Goal: Task Accomplishment & Management: Manage account settings

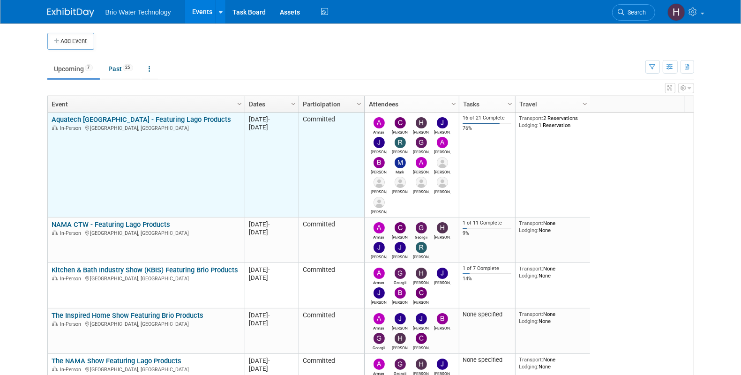
click at [116, 119] on link "Aquatech [GEOGRAPHIC_DATA] - Featuring Lago Products" at bounding box center [141, 119] width 179 height 8
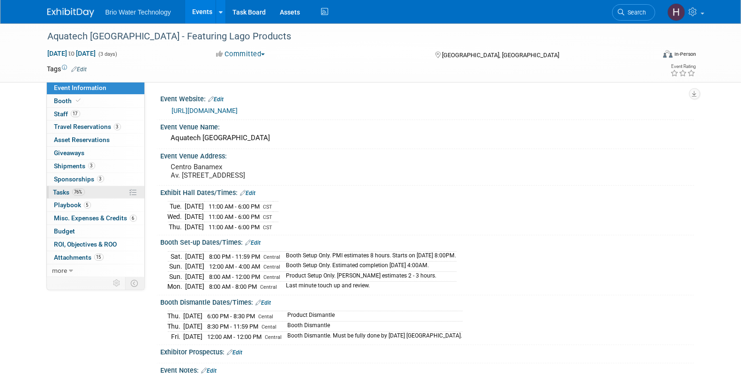
click at [61, 193] on span "Tasks 76%" at bounding box center [68, 191] width 31 height 7
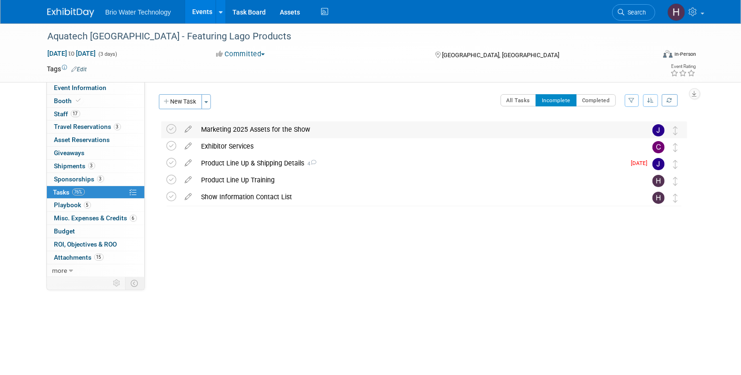
click at [280, 130] on div "Marketing 2025 Assets for the Show" at bounding box center [415, 129] width 437 height 16
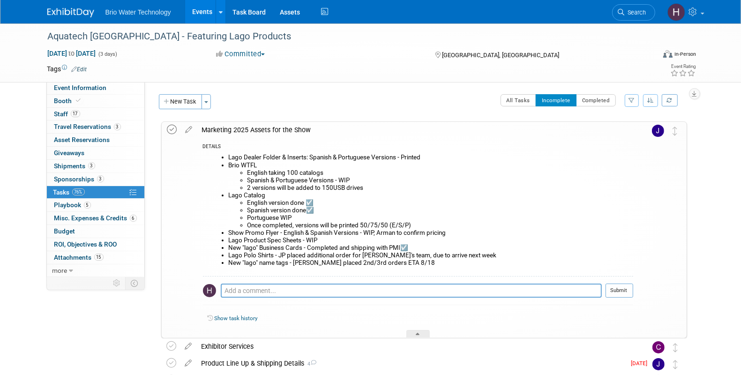
click at [175, 130] on icon at bounding box center [172, 130] width 10 height 10
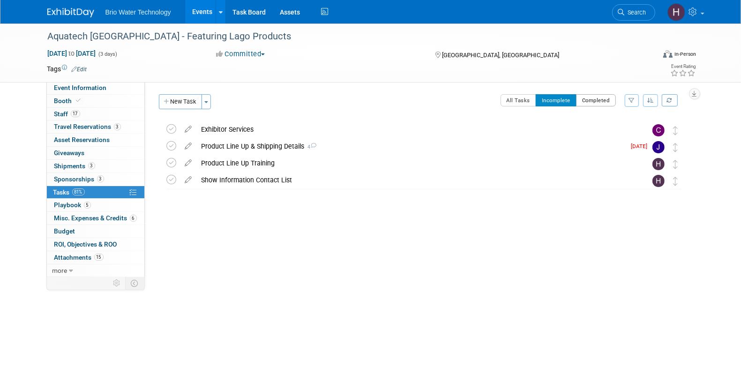
click at [585, 101] on button "Completed" at bounding box center [596, 100] width 40 height 12
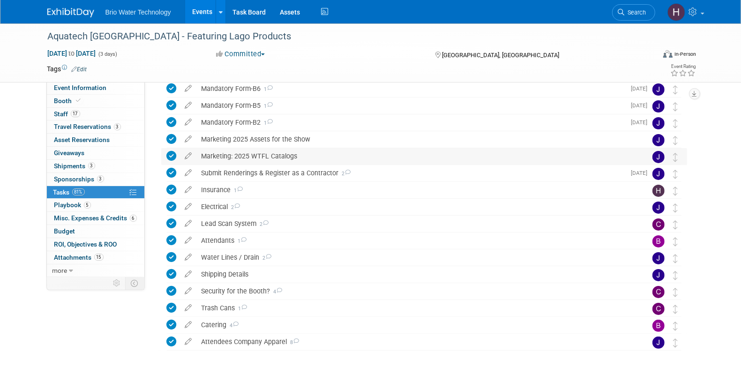
scroll to position [58, 0]
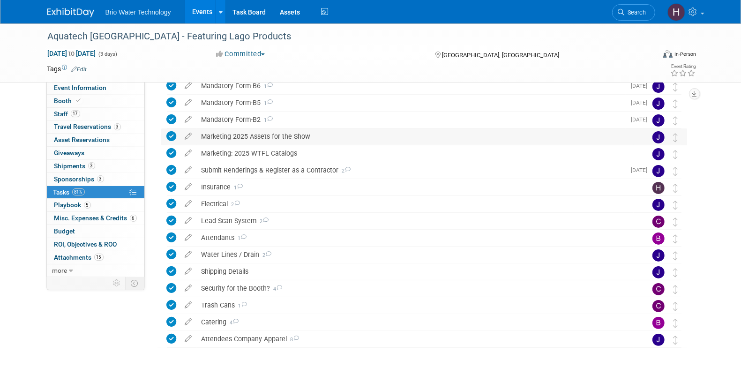
click at [173, 135] on icon at bounding box center [172, 136] width 10 height 10
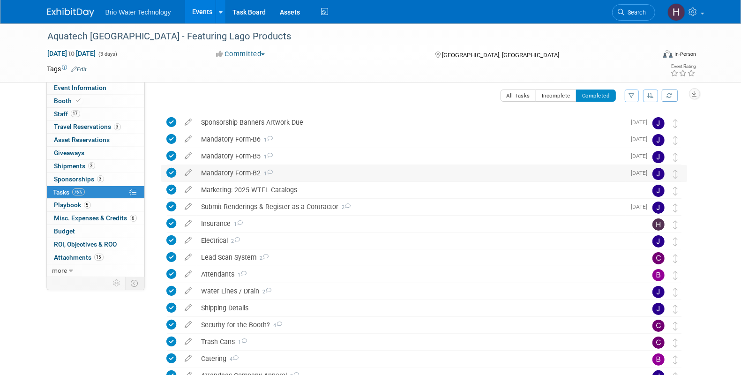
scroll to position [0, 0]
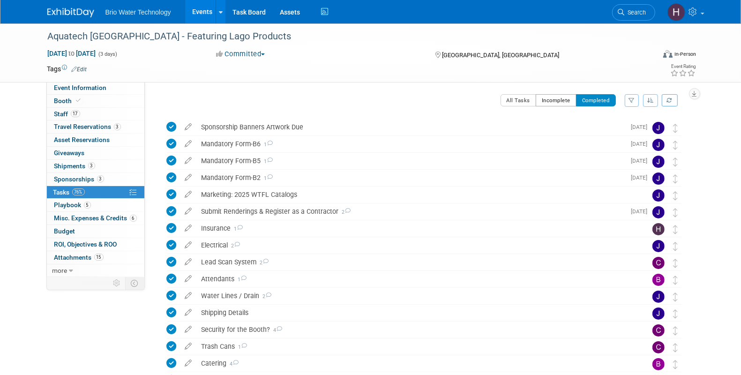
click at [544, 99] on button "Incomplete" at bounding box center [555, 100] width 41 height 12
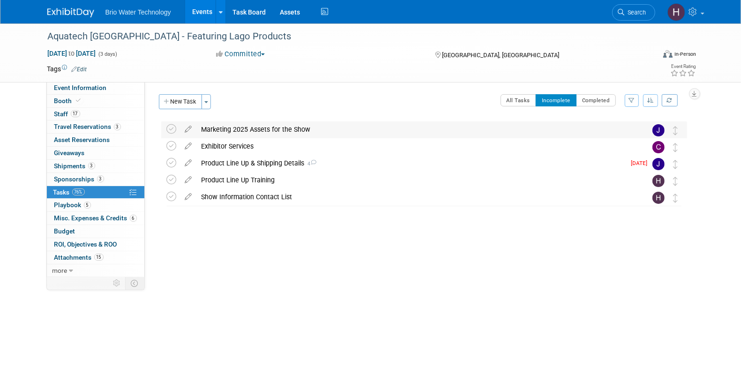
click at [273, 134] on div "Marketing 2025 Assets for the Show" at bounding box center [415, 129] width 437 height 16
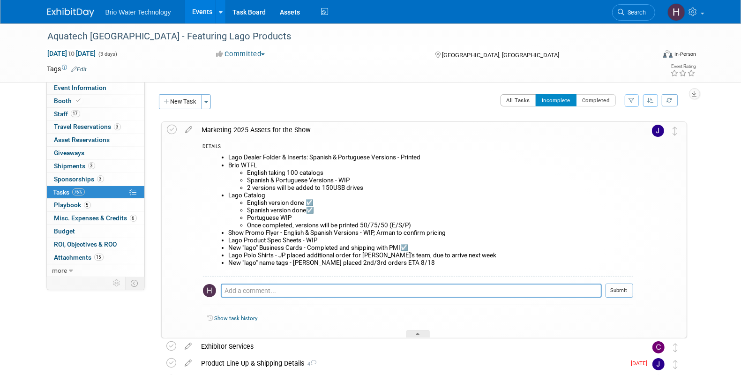
click at [515, 98] on button "All Tasks" at bounding box center [518, 100] width 36 height 12
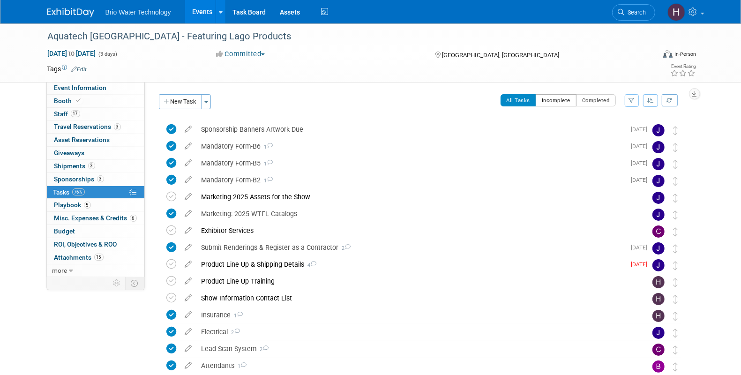
click at [544, 104] on button "Incomplete" at bounding box center [555, 100] width 41 height 12
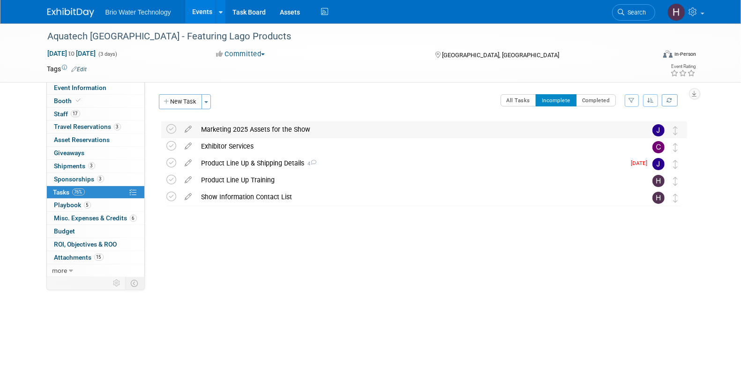
click at [257, 133] on div "Marketing 2025 Assets for the Show" at bounding box center [415, 129] width 437 height 16
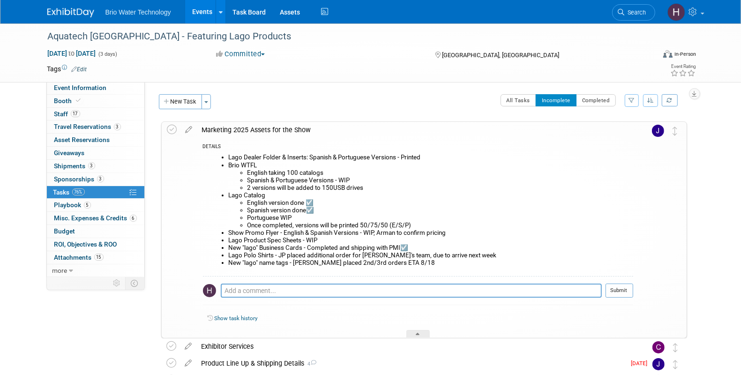
click at [242, 128] on div "Marketing 2025 Assets for the Show" at bounding box center [415, 130] width 436 height 16
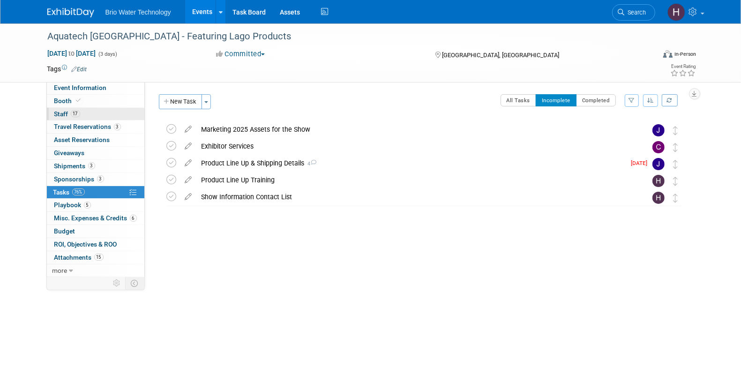
click at [57, 113] on span "Staff 17" at bounding box center [67, 113] width 26 height 7
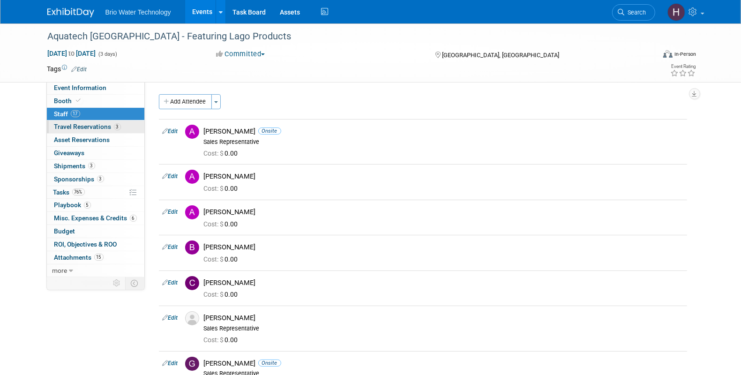
click at [95, 126] on span "Travel Reservations 3" at bounding box center [87, 126] width 67 height 7
